Goal: Transaction & Acquisition: Purchase product/service

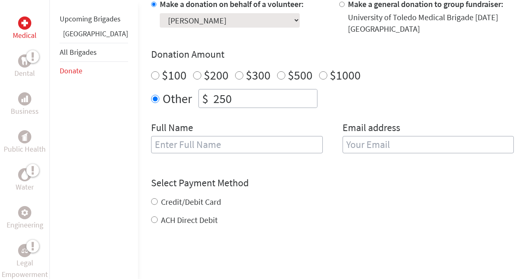
scroll to position [268, 0]
click at [208, 140] on input "text" at bounding box center [237, 144] width 172 height 17
type input "[PERSON_NAME]"
click at [352, 144] on input "email" at bounding box center [429, 144] width 172 height 17
type input "[PERSON_NAME]"
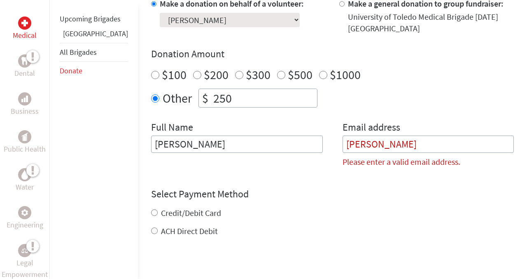
click at [207, 156] on div "Full Name [PERSON_NAME]" at bounding box center [237, 148] width 172 height 54
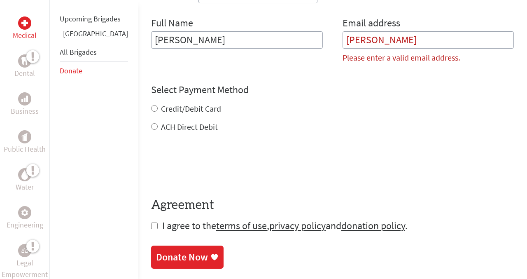
scroll to position [376, 0]
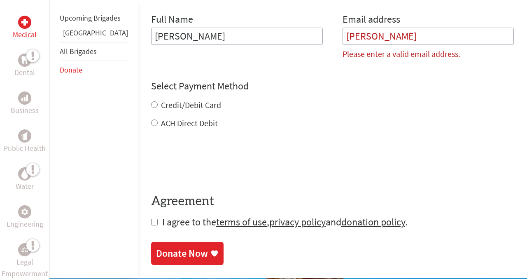
drag, startPoint x: 372, startPoint y: 37, endPoint x: 234, endPoint y: 28, distance: 138.3
click at [234, 28] on div "Full Name [PERSON_NAME] Email address [PERSON_NAME] Please enter a valid email …" at bounding box center [332, 40] width 363 height 54
click at [217, 40] on input "[PERSON_NAME]" at bounding box center [237, 36] width 172 height 17
type input "[PERSON_NAME]"
type input "[EMAIL_ADDRESS][DOMAIN_NAME]"
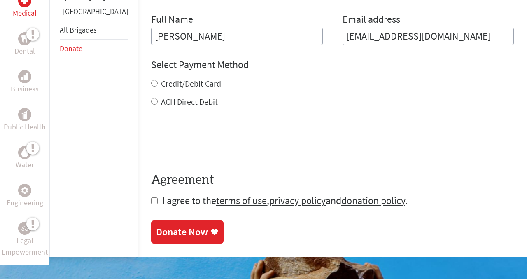
drag, startPoint x: 187, startPoint y: 39, endPoint x: 82, endPoint y: 37, distance: 105.5
click at [82, 37] on div "Medical Dental Business Public Health Water Engineering Legal Empowerment Upcom…" at bounding box center [263, 17] width 527 height 479
type input "[PERSON_NAME]"
click at [255, 45] on form "Make a donation on behalf of a volunteer: Select a volunteer... [PERSON_NAME] […" at bounding box center [332, 48] width 363 height 317
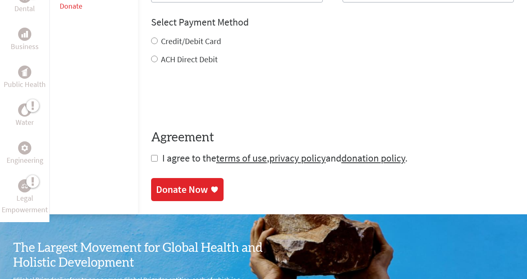
scroll to position [418, 0]
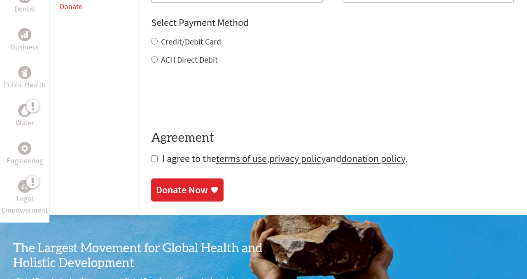
click at [151, 42] on input "Credit/Debit Card" at bounding box center [154, 41] width 7 height 7
radio input "true"
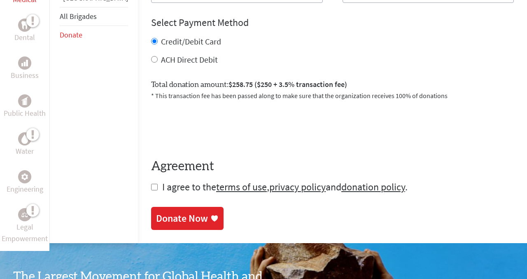
click at [151, 189] on input "checkbox" at bounding box center [154, 187] width 7 height 7
checkbox input "true"
click at [155, 210] on link "Donate Now" at bounding box center [187, 219] width 72 height 23
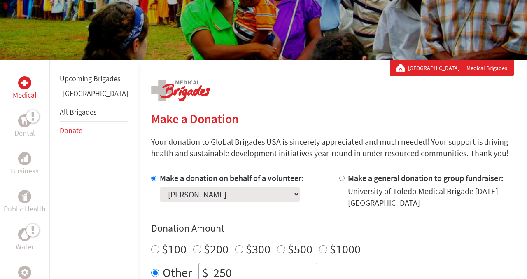
scroll to position [170, 0]
